Goal: Task Accomplishment & Management: Manage account settings

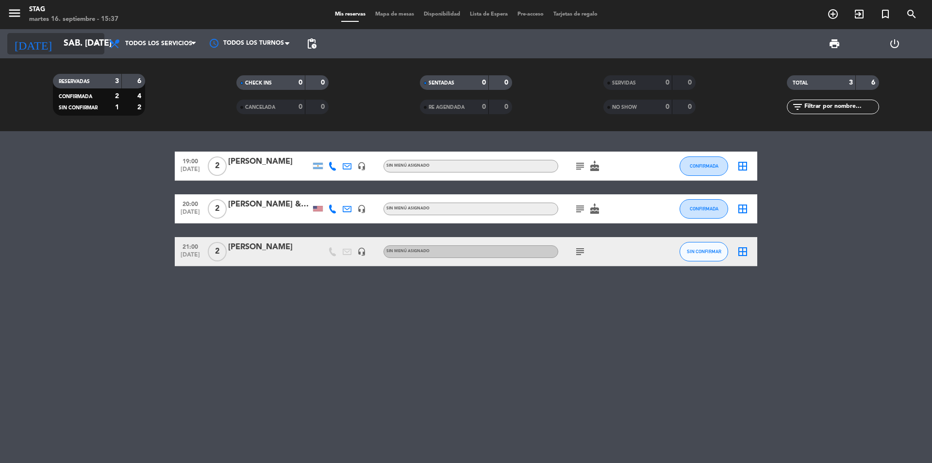
click at [80, 46] on input "sáb. [DATE]" at bounding box center [115, 43] width 113 height 19
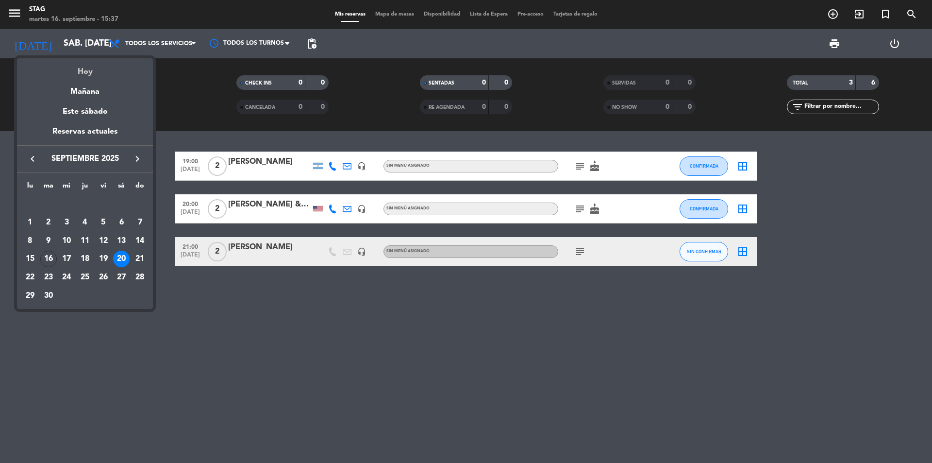
click at [82, 73] on div "Hoy" at bounding box center [85, 68] width 136 height 20
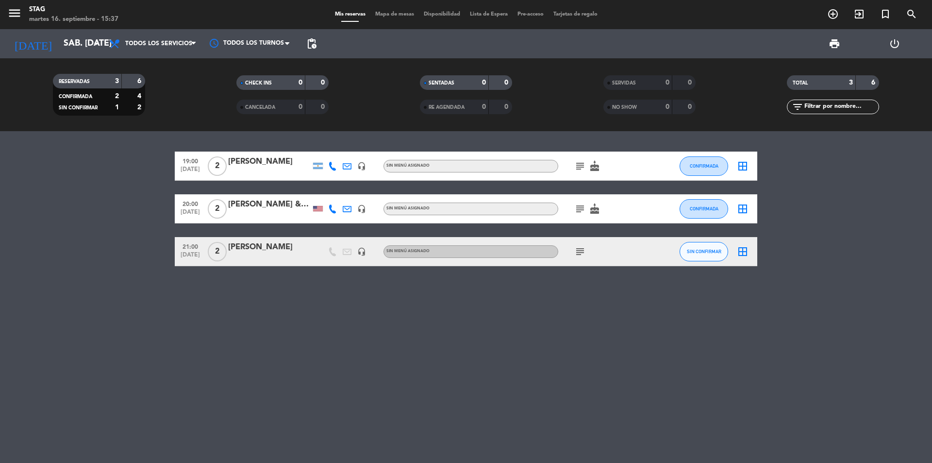
type input "[DATE] sep."
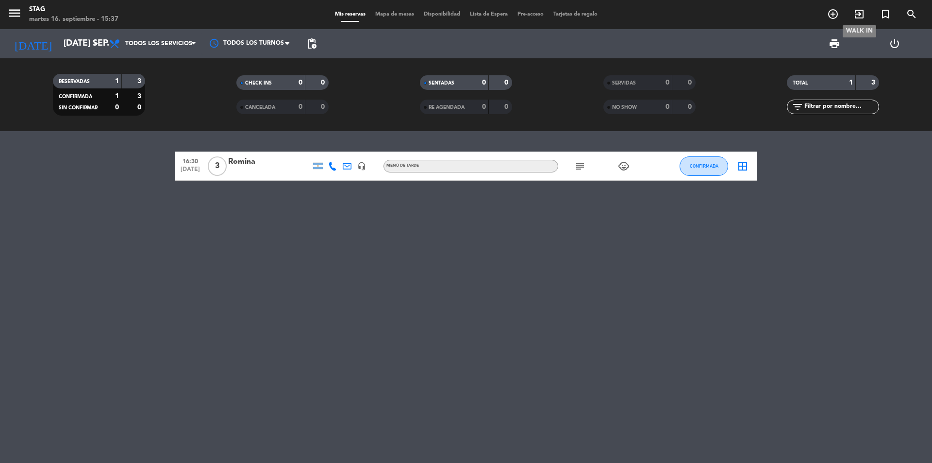
click at [861, 12] on icon "exit_to_app" at bounding box center [860, 14] width 12 height 12
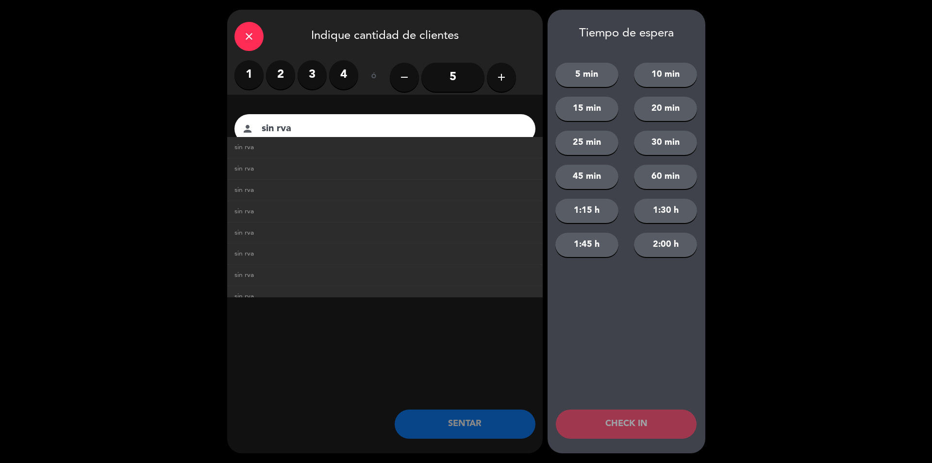
click at [333, 153] on li "sin rva" at bounding box center [385, 147] width 316 height 21
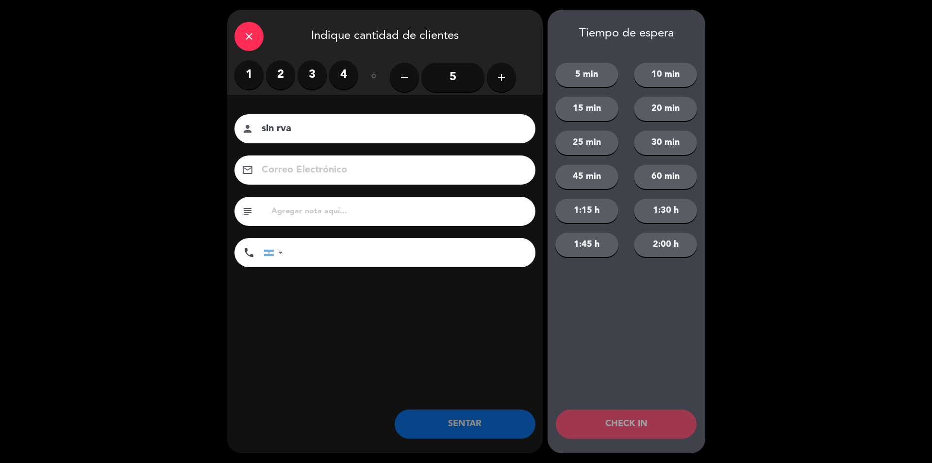
click at [332, 137] on div "person sin rva" at bounding box center [385, 128] width 301 height 29
click at [332, 126] on input "sin rva" at bounding box center [392, 128] width 262 height 17
type input "sin rva"
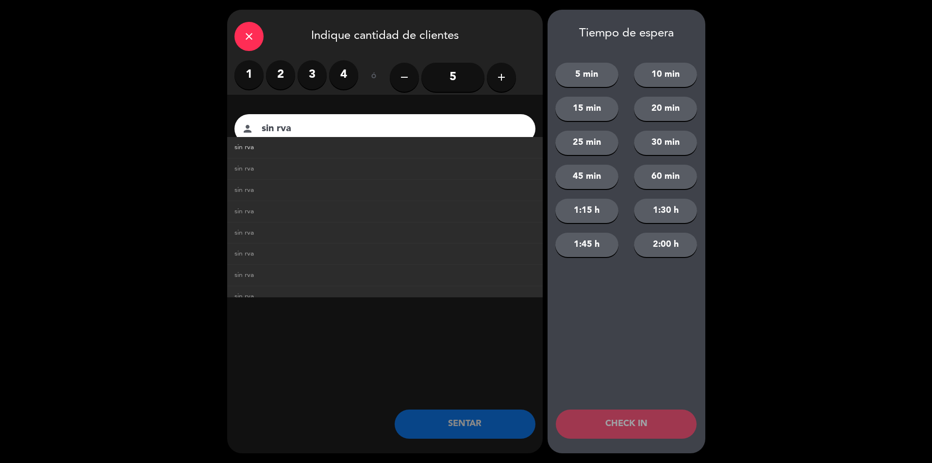
click at [310, 152] on link "sin rva" at bounding box center [385, 147] width 301 height 11
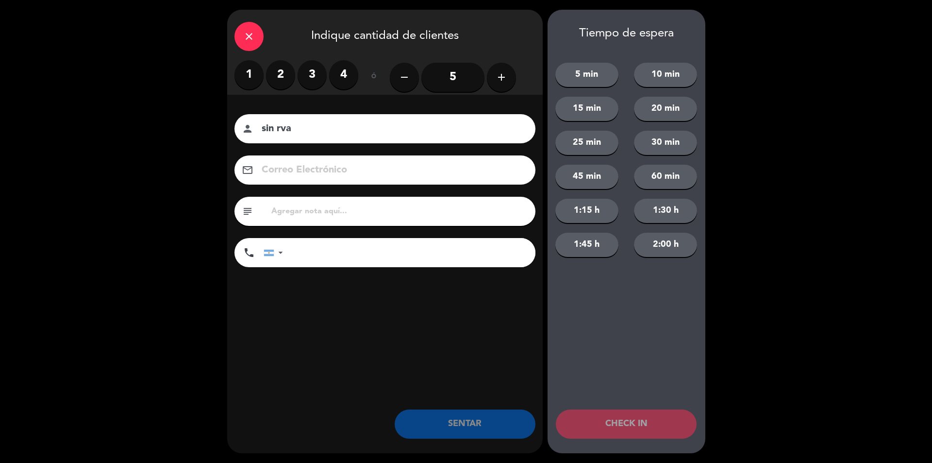
click at [370, 131] on input "sin rva" at bounding box center [392, 128] width 262 height 17
drag, startPoint x: 282, startPoint y: 72, endPoint x: 321, endPoint y: 125, distance: 65.9
click at [282, 72] on label "2" at bounding box center [280, 74] width 29 height 29
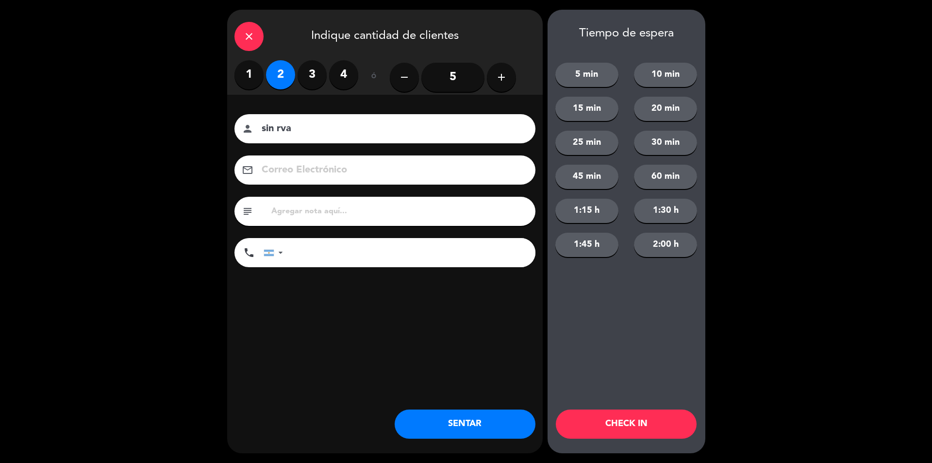
click at [449, 428] on button "SENTAR" at bounding box center [465, 423] width 141 height 29
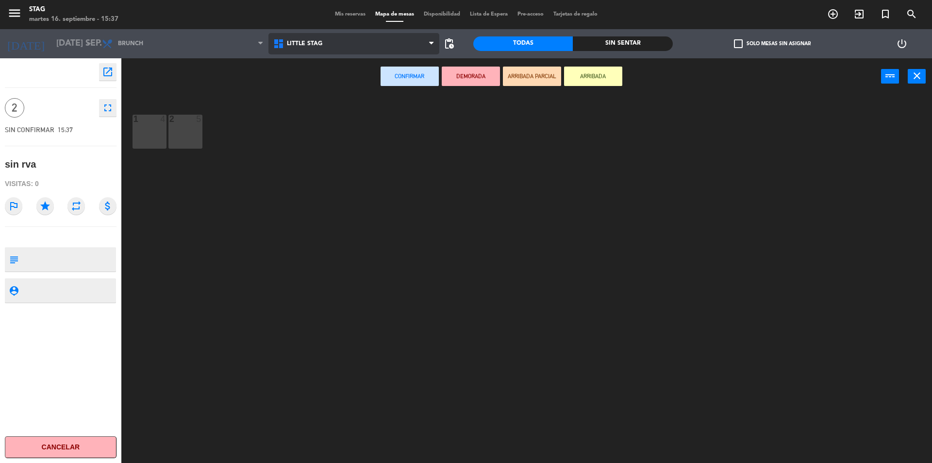
click at [289, 43] on span "Little Stag" at bounding box center [304, 43] width 35 height 7
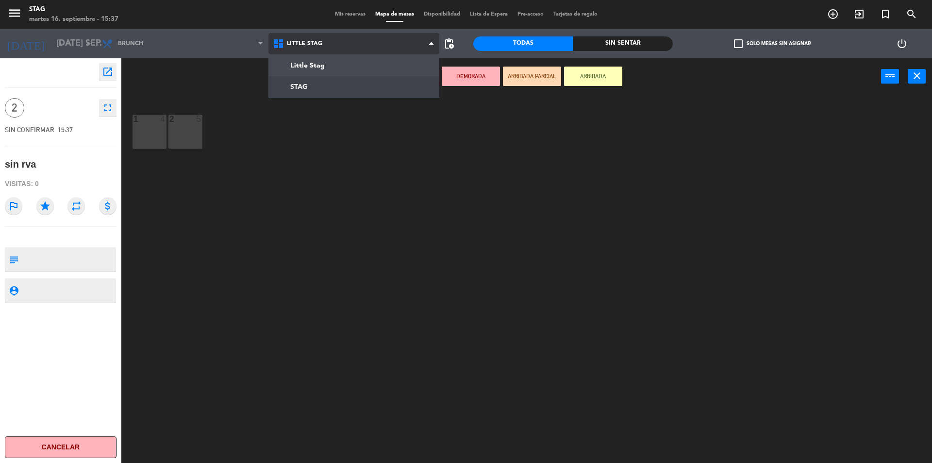
click at [300, 82] on ng-component "menu STAG martes 16. septiembre - 15:37 Mis reservas Mapa de mesas Disponibilid…" at bounding box center [466, 232] width 932 height 465
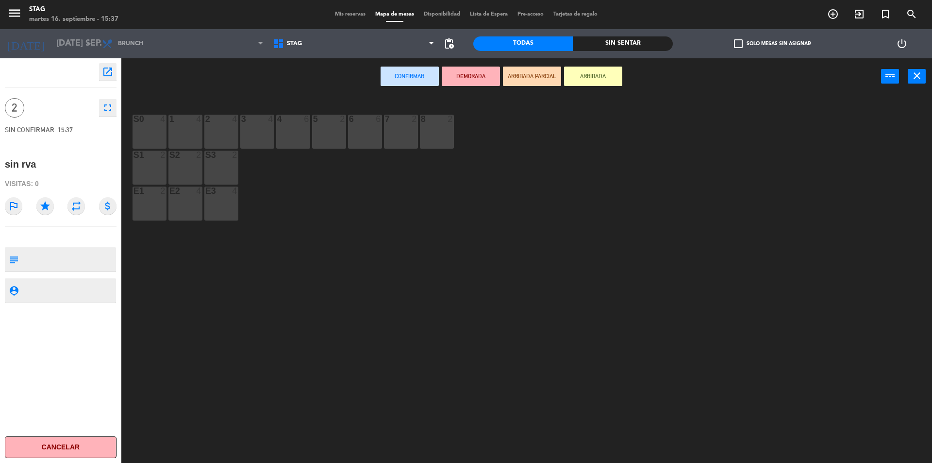
click at [187, 136] on div "1 4" at bounding box center [186, 132] width 34 height 34
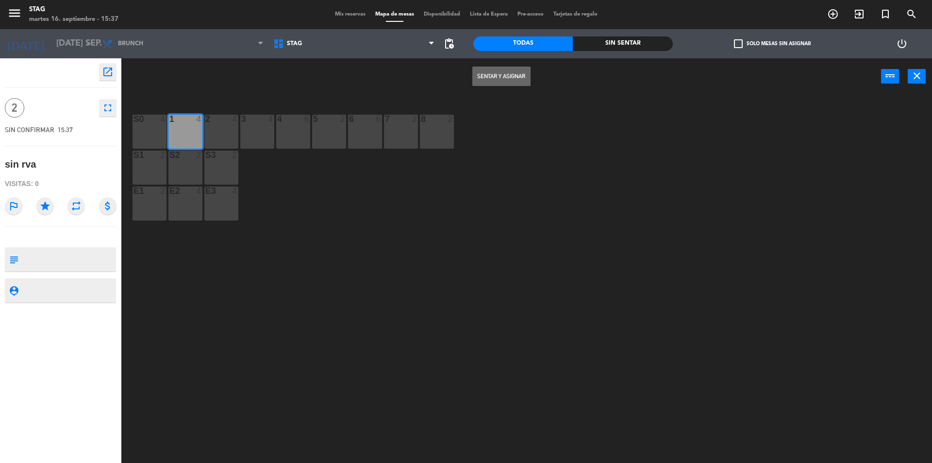
click at [511, 81] on button "Sentar y Asignar" at bounding box center [501, 76] width 58 height 19
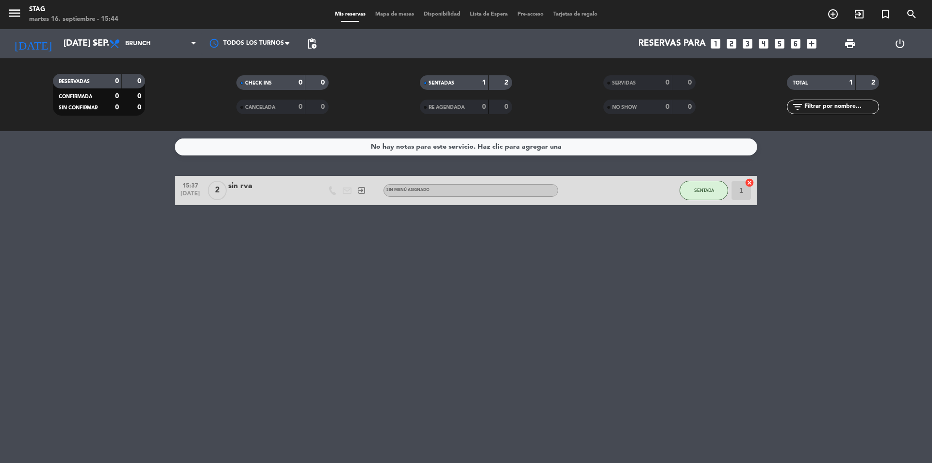
click at [729, 44] on icon "looks_two" at bounding box center [732, 43] width 13 height 13
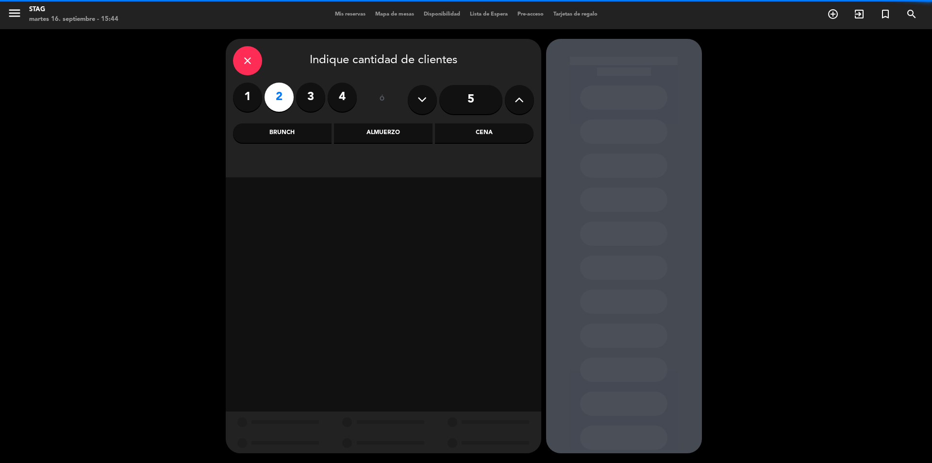
click at [835, 68] on div "close Indique cantidad de clientes 1 2 3 4 ó 5 Brunch Almuerzo Cena" at bounding box center [466, 246] width 932 height 434
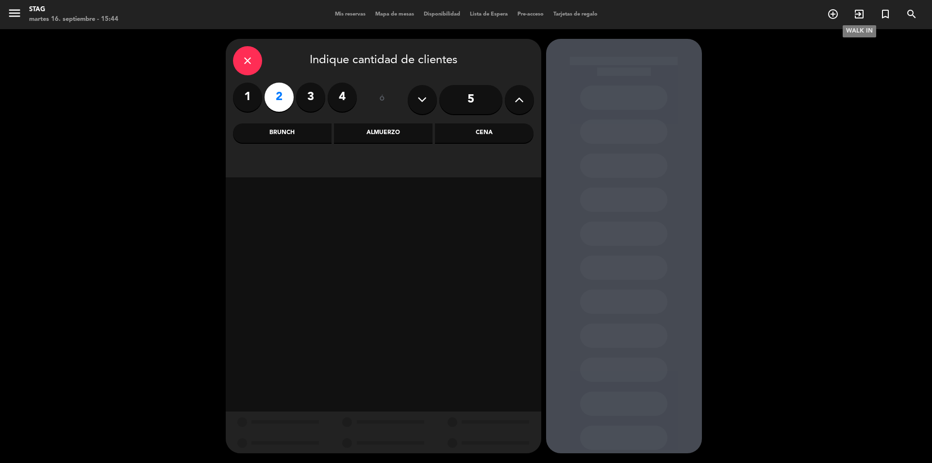
click at [860, 20] on icon "exit_to_app" at bounding box center [860, 14] width 12 height 12
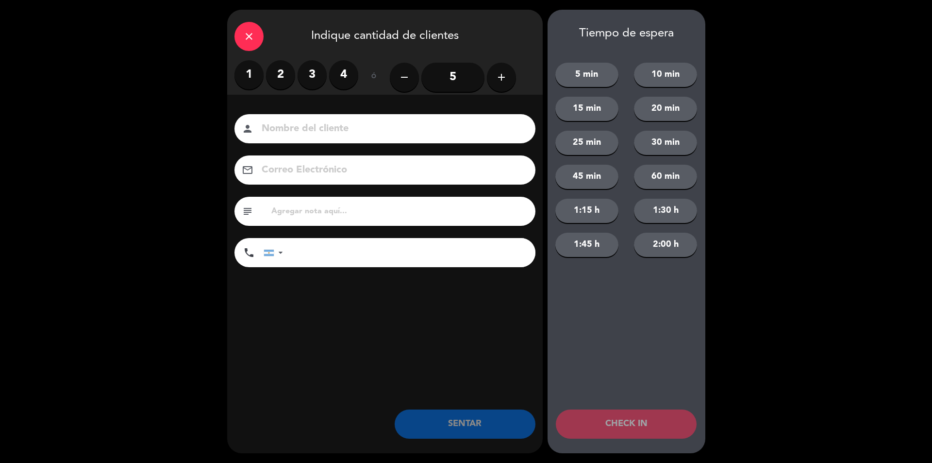
click at [256, 35] on div "close" at bounding box center [249, 36] width 29 height 29
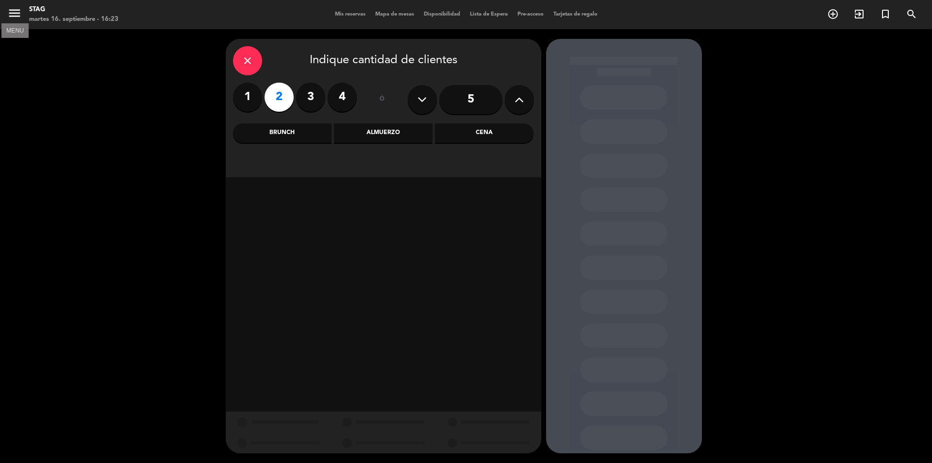
click at [14, 17] on icon "menu" at bounding box center [14, 13] width 15 height 15
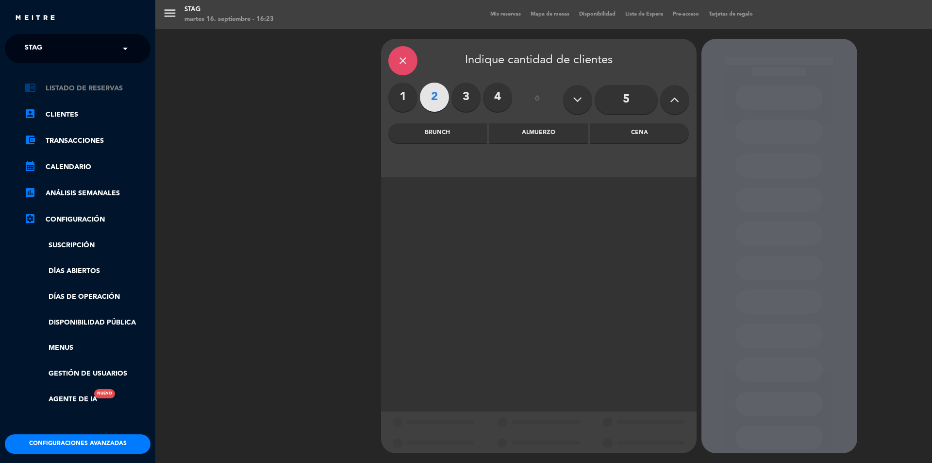
click at [62, 83] on link "chrome_reader_mode Listado de Reservas" at bounding box center [87, 89] width 126 height 12
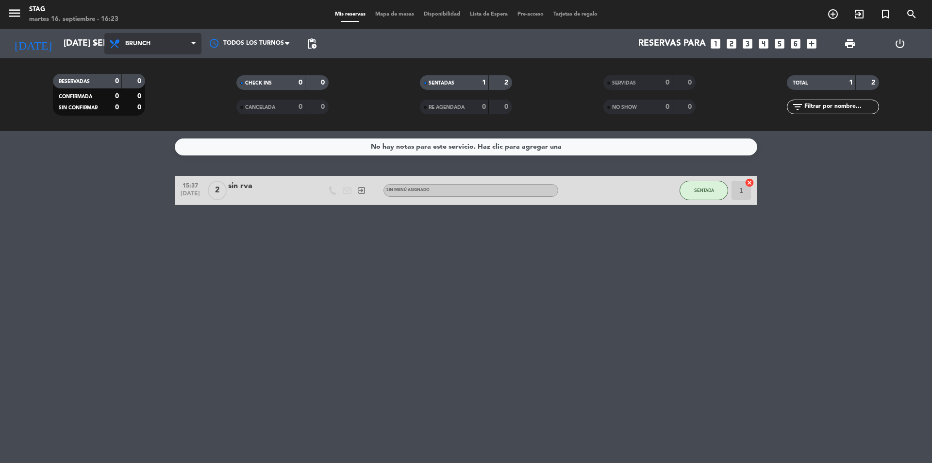
click at [141, 46] on span "Brunch" at bounding box center [137, 43] width 25 height 7
click at [146, 128] on div "menu STAG martes 16. septiembre - 16:23 Mis reservas Mapa de mesas Disponibilid…" at bounding box center [466, 65] width 932 height 131
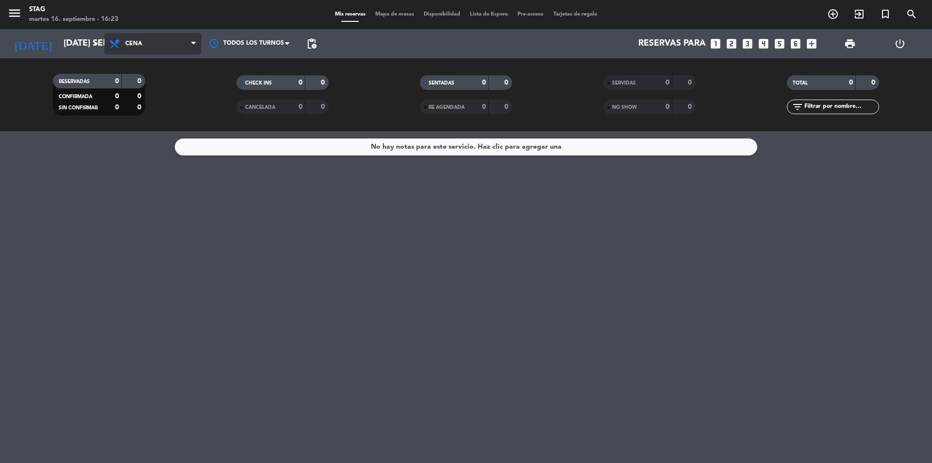
click at [163, 41] on span "Cena" at bounding box center [152, 43] width 97 height 21
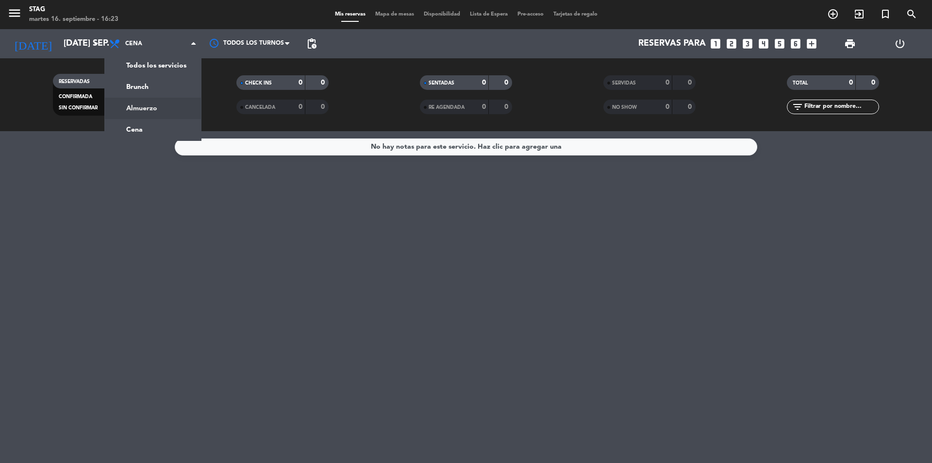
click at [152, 107] on div "menu STAG martes 16. septiembre - 16:23 Mis reservas Mapa de mesas Disponibilid…" at bounding box center [466, 65] width 932 height 131
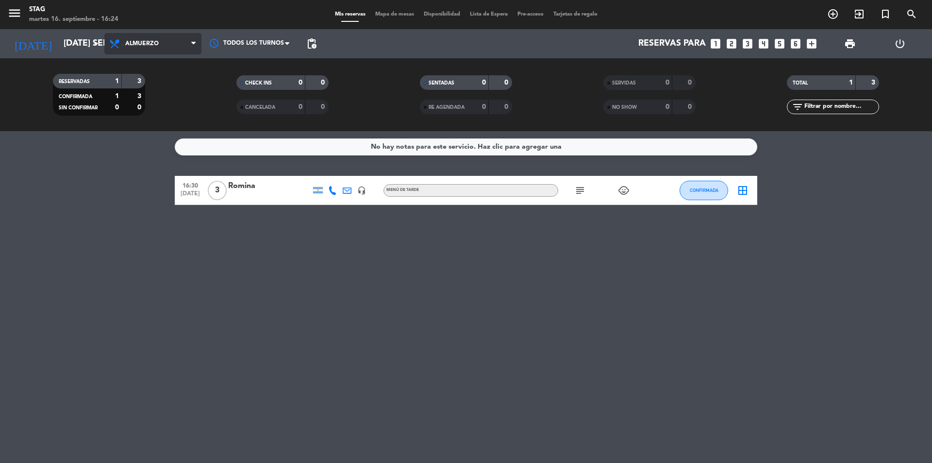
click at [196, 41] on icon at bounding box center [193, 44] width 4 height 8
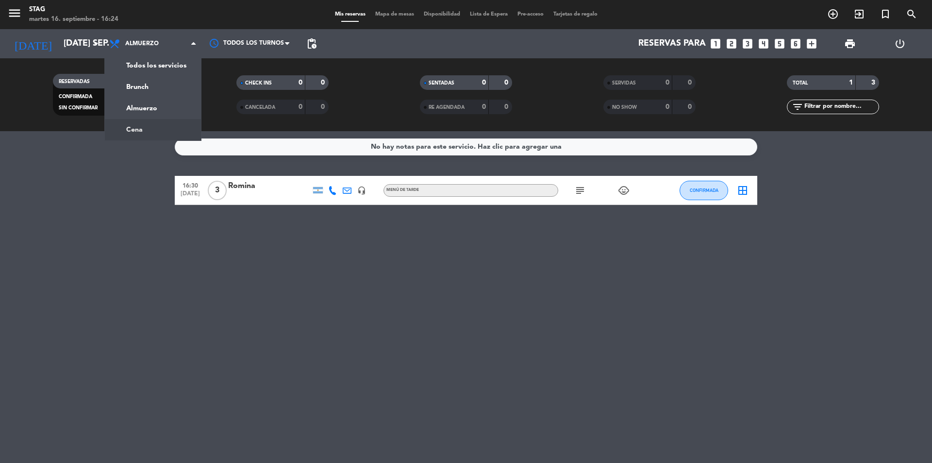
drag, startPoint x: 137, startPoint y: 193, endPoint x: 147, endPoint y: 183, distance: 14.1
click at [147, 183] on bookings-row "16:30 [DATE] 3 [DEMOGRAPHIC_DATA] headset_mic Menú de tarde subject child_care …" at bounding box center [466, 190] width 932 height 29
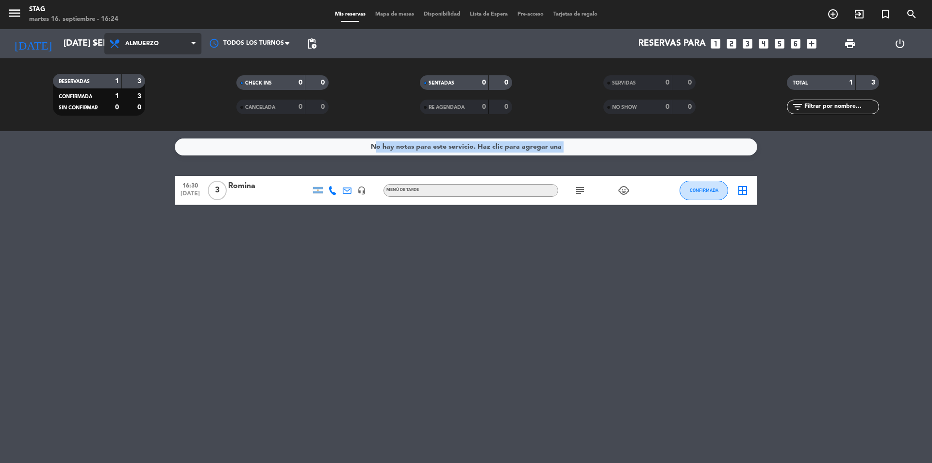
click at [148, 48] on span "Almuerzo" at bounding box center [152, 43] width 97 height 21
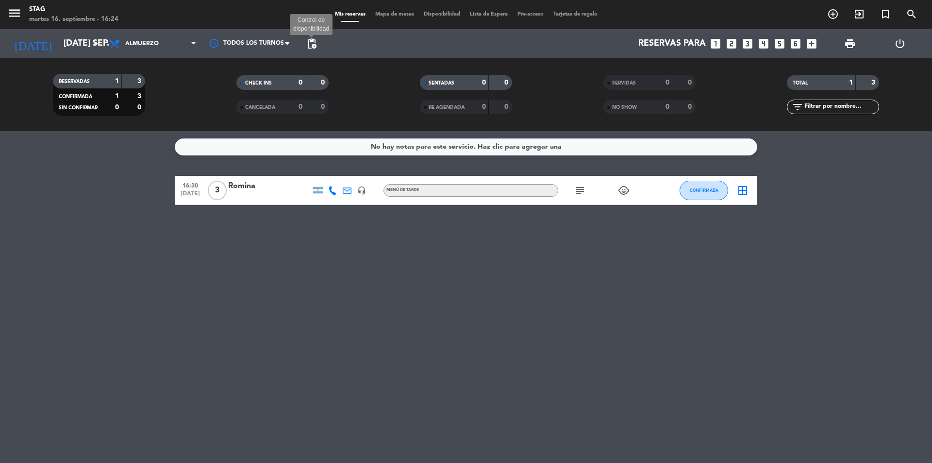
click at [311, 42] on span "pending_actions" at bounding box center [312, 44] width 12 height 12
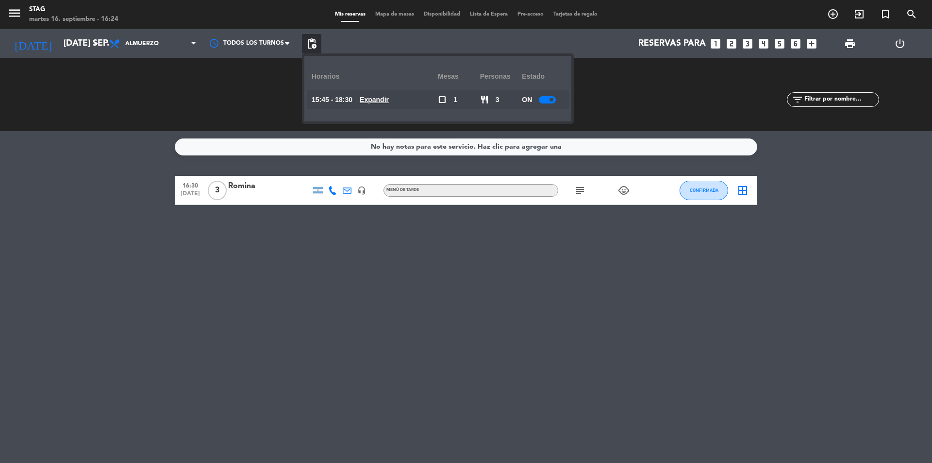
click at [552, 98] on span at bounding box center [552, 100] width 4 height 4
click at [463, 287] on div "No hay notas para este servicio. Haz clic para agregar una 16:30 [DATE] 3 [DEMO…" at bounding box center [466, 297] width 932 height 332
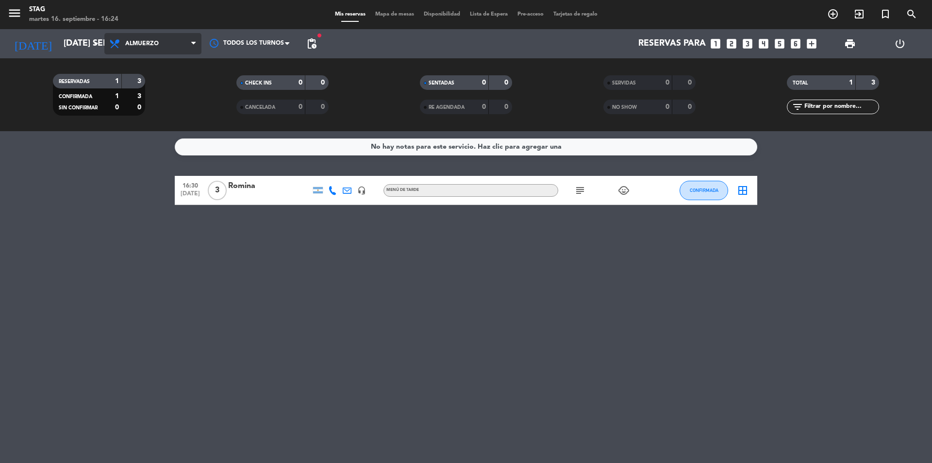
click at [168, 44] on span "Almuerzo" at bounding box center [152, 43] width 97 height 21
click at [314, 42] on span "pending_actions" at bounding box center [312, 44] width 12 height 12
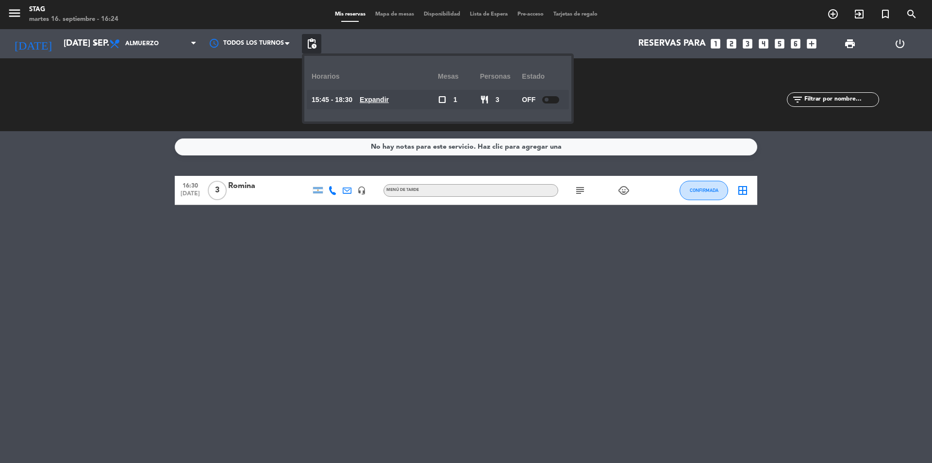
click at [554, 101] on div at bounding box center [550, 99] width 17 height 7
click at [530, 274] on div "No hay notas para este servicio. Haz clic para agregar una 16:30 [DATE] 3 [DEMO…" at bounding box center [466, 297] width 932 height 332
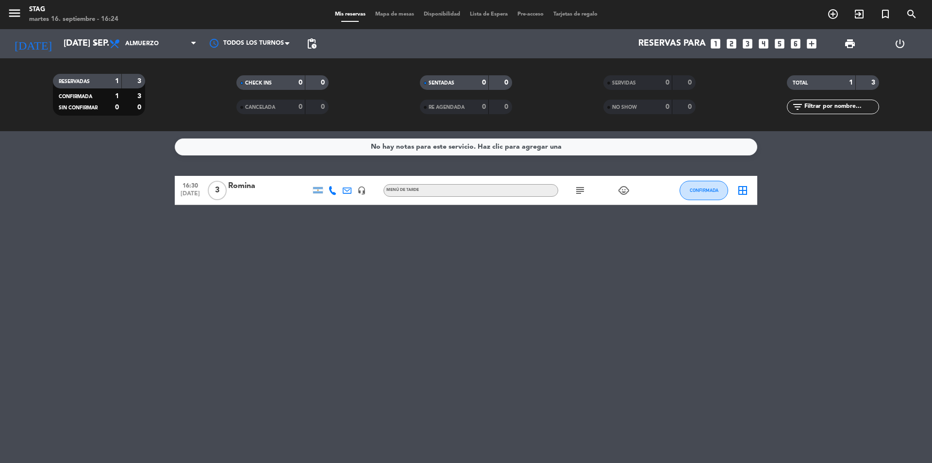
click at [507, 296] on div "No hay notas para este servicio. Haz clic para agregar una 16:30 [DATE] 3 [DEMO…" at bounding box center [466, 297] width 932 height 332
click at [216, 191] on span "3" at bounding box center [217, 190] width 19 height 19
click at [367, 256] on div "No hay notas para este servicio. Haz clic para agregar una 16:30 [DATE] 3 STAG …" at bounding box center [466, 297] width 932 height 332
